Goal: Obtain resource: Download file/media

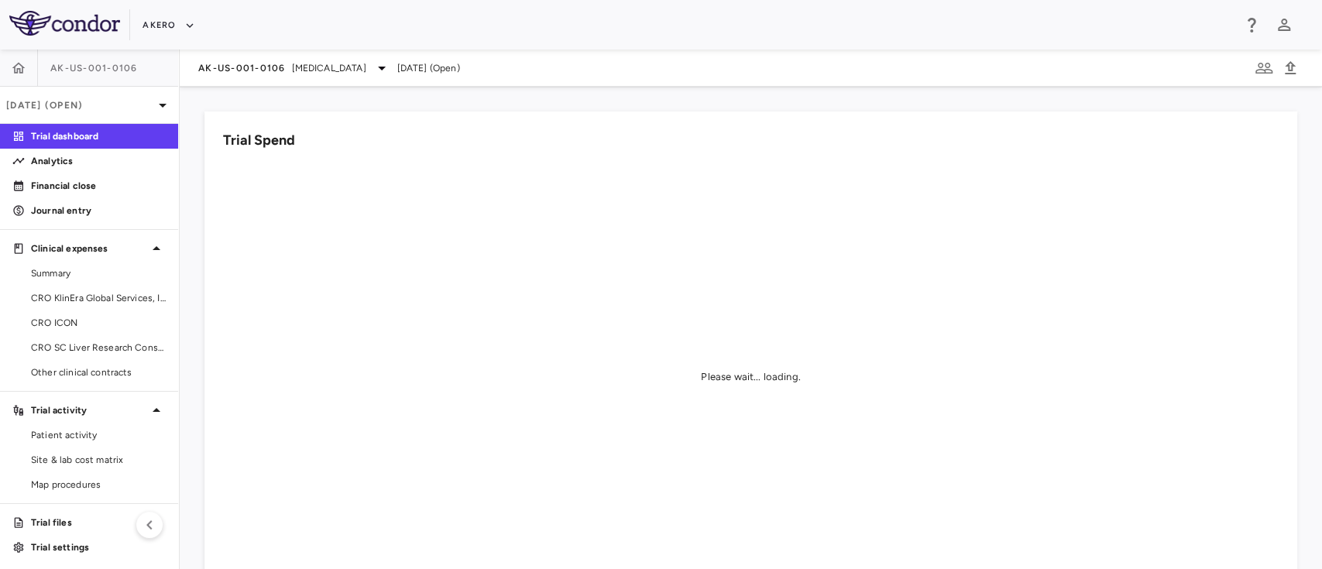
scroll to position [2, 0]
click at [87, 455] on span "Site & lab cost matrix" at bounding box center [98, 458] width 135 height 14
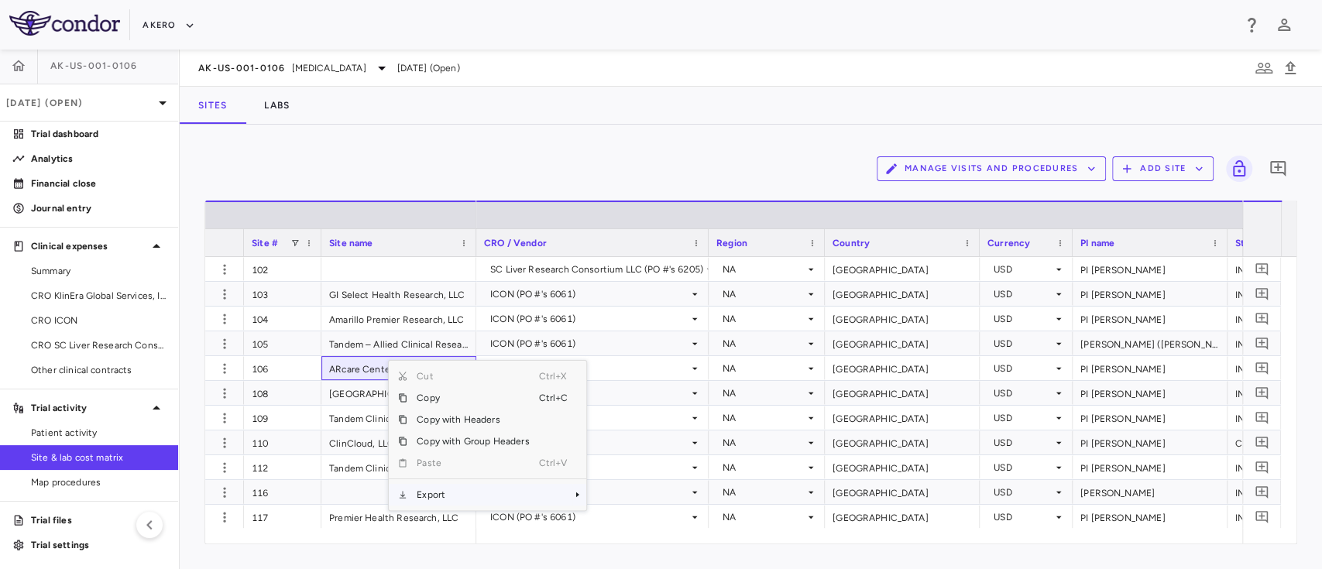
click at [491, 493] on span "Export" at bounding box center [472, 495] width 131 height 22
click at [607, 523] on span "Excel Export" at bounding box center [638, 522] width 73 height 22
